Goal: Find specific fact: Find specific fact

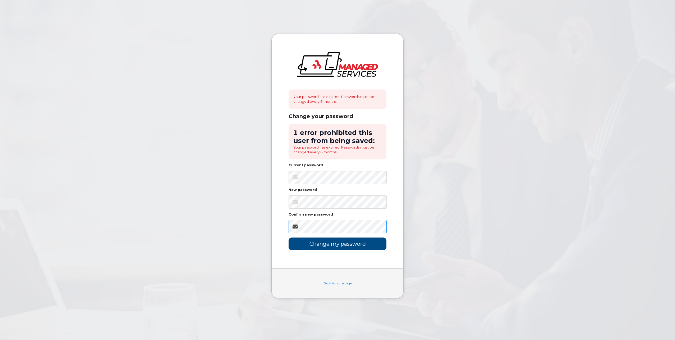
click at [289, 237] on input "Change my password" at bounding box center [338, 243] width 98 height 12
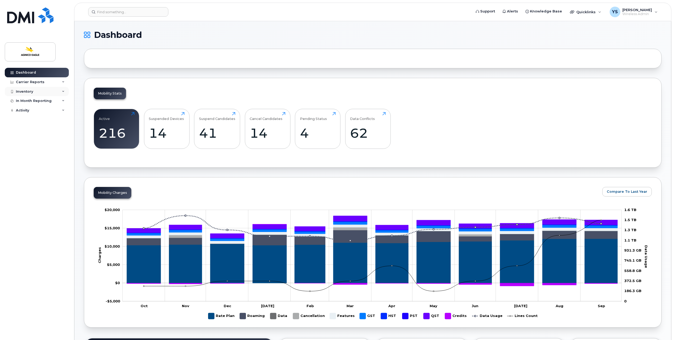
click at [29, 92] on div "Inventory" at bounding box center [24, 91] width 17 height 4
click at [46, 105] on link "Mobility Devices" at bounding box center [41, 101] width 55 height 10
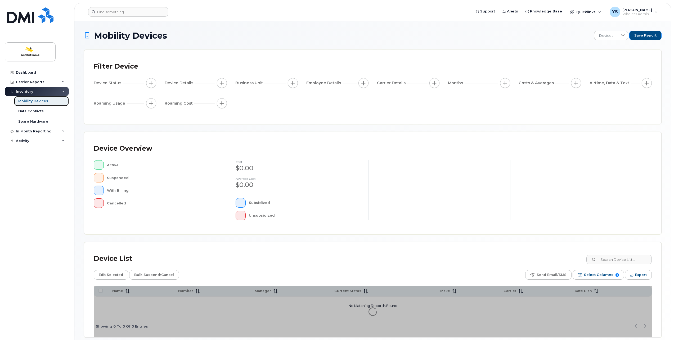
click at [48, 101] on link "Mobility Devices" at bounding box center [41, 101] width 55 height 10
click at [621, 262] on input at bounding box center [618, 260] width 66 height 10
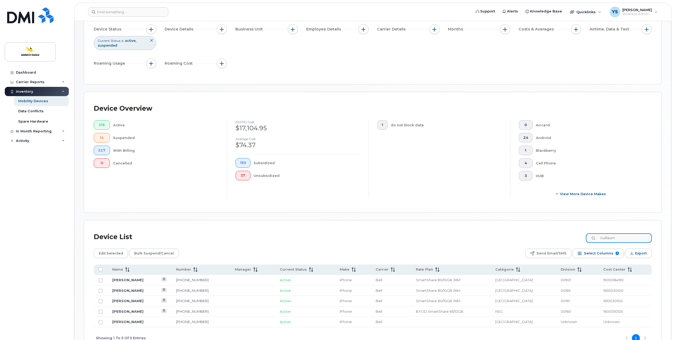
scroll to position [88, 0]
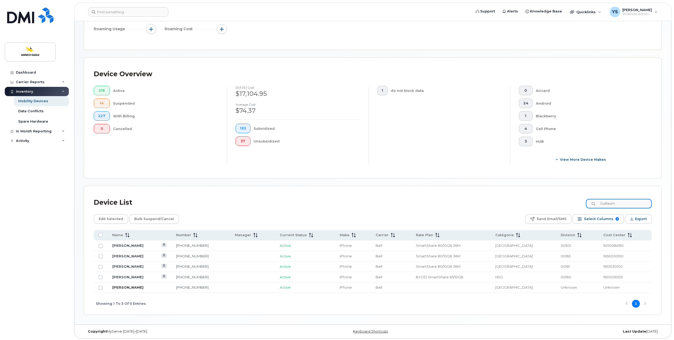
type input "Guillaum"
click at [122, 285] on link "[PERSON_NAME]" at bounding box center [127, 287] width 31 height 4
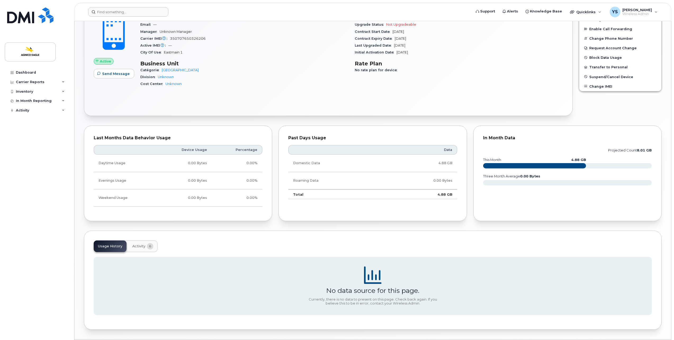
scroll to position [111, 0]
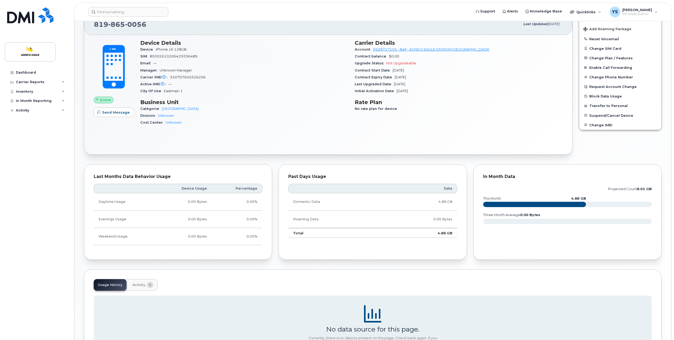
drag, startPoint x: 37, startPoint y: 185, endPoint x: 102, endPoint y: 130, distance: 85.6
click at [38, 185] on div "Dashboard Carrier Reports Monthly Billing Roaming Reports Suspended Devices Sus…" at bounding box center [37, 200] width 65 height 264
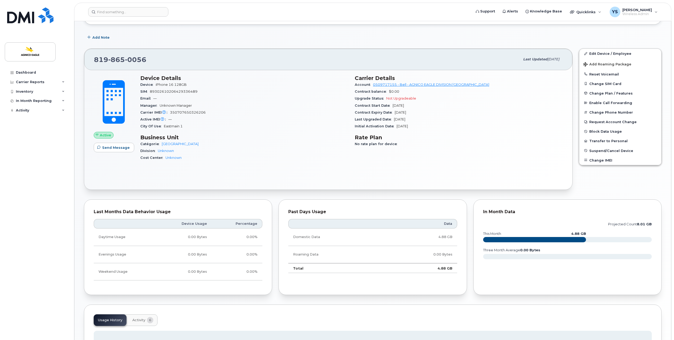
scroll to position [0, 0]
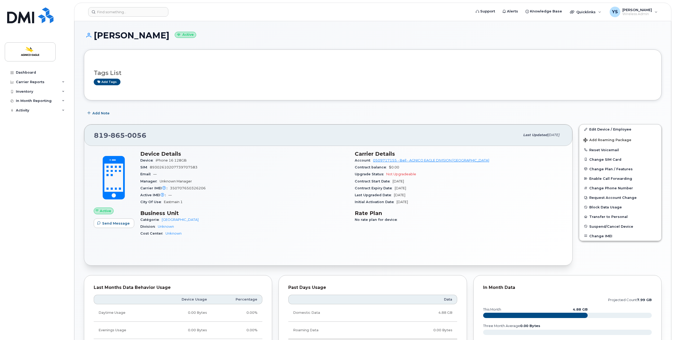
click at [184, 166] on span "89302610207739707583" at bounding box center [174, 167] width 48 height 4
copy span "89302610207739707583"
drag, startPoint x: 146, startPoint y: 133, endPoint x: 94, endPoint y: 134, distance: 52.4
click at [94, 134] on div "819 865 0056" at bounding box center [307, 134] width 426 height 11
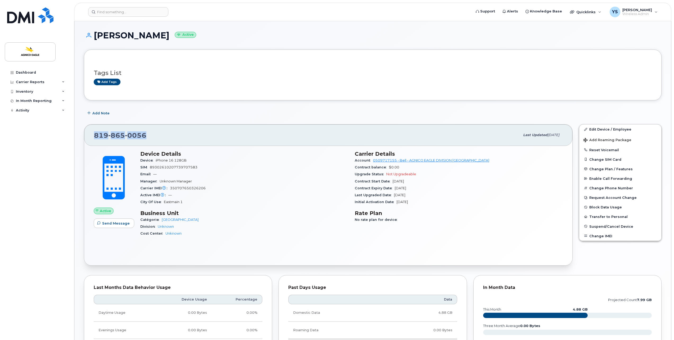
copy span "819 865 0056"
click at [186, 187] on span "350707650326206" at bounding box center [188, 188] width 36 height 4
copy span "350707650326206"
